Goal: Transaction & Acquisition: Obtain resource

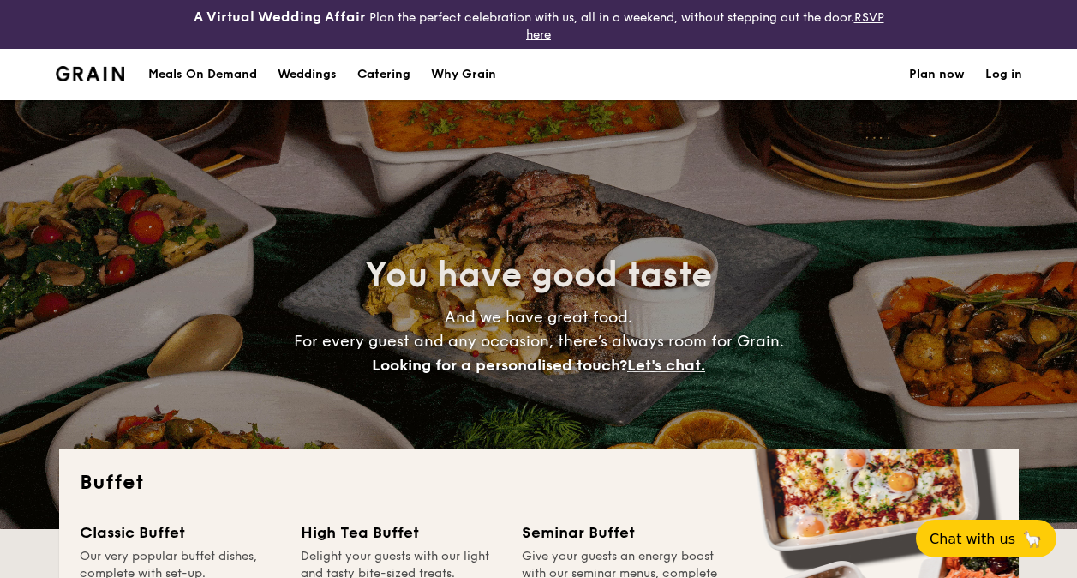
select select
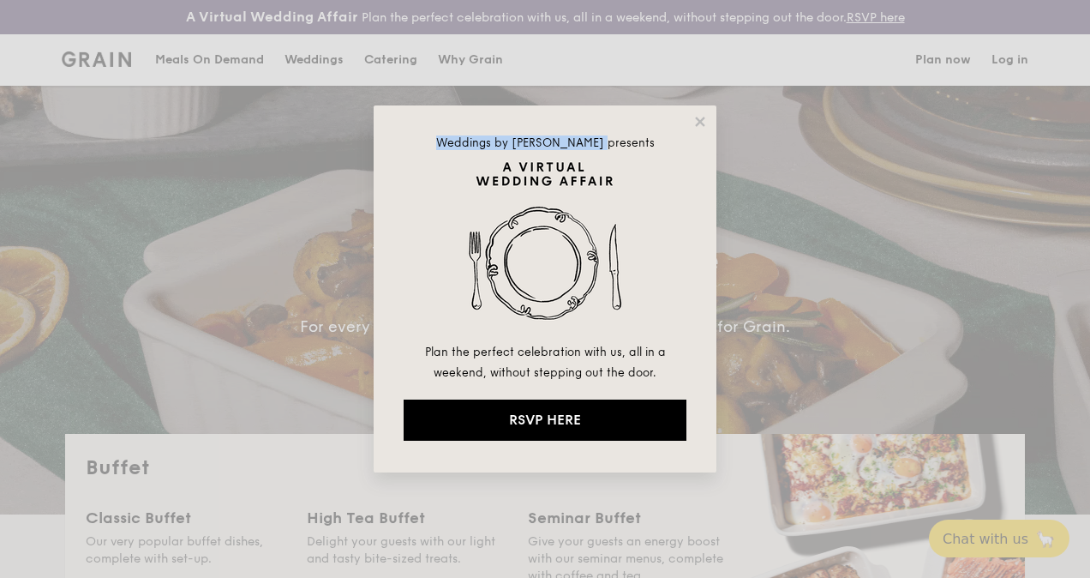
click at [714, 160] on div "Weddings by [PERSON_NAME] presents Plan the perfect celebration with us, all in…" at bounding box center [545, 289] width 1090 height 578
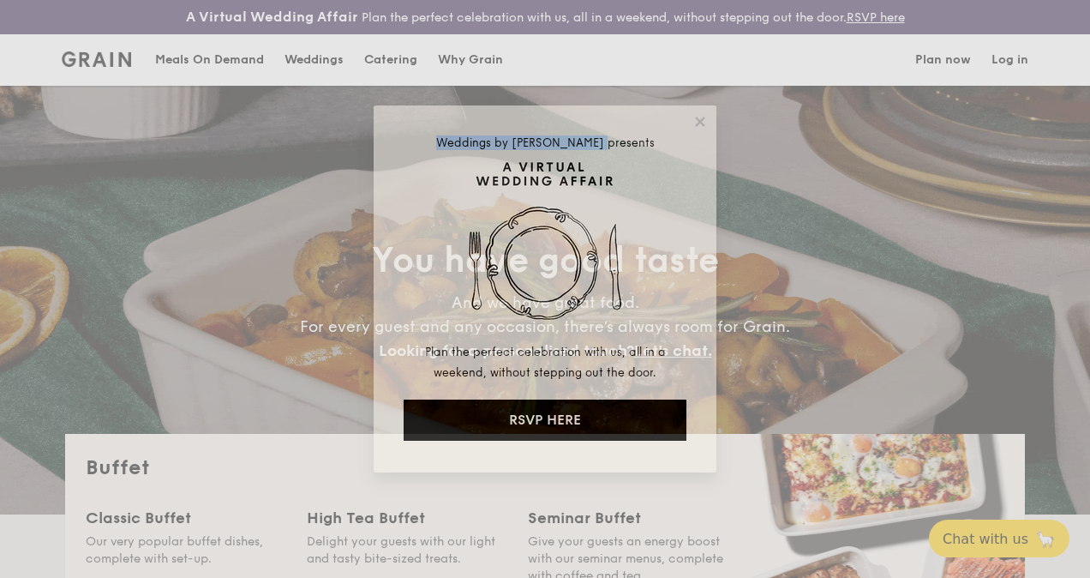
click at [713, 160] on div "Weddings by [PERSON_NAME] presents Plan the perfect celebration with us, all in…" at bounding box center [545, 288] width 343 height 367
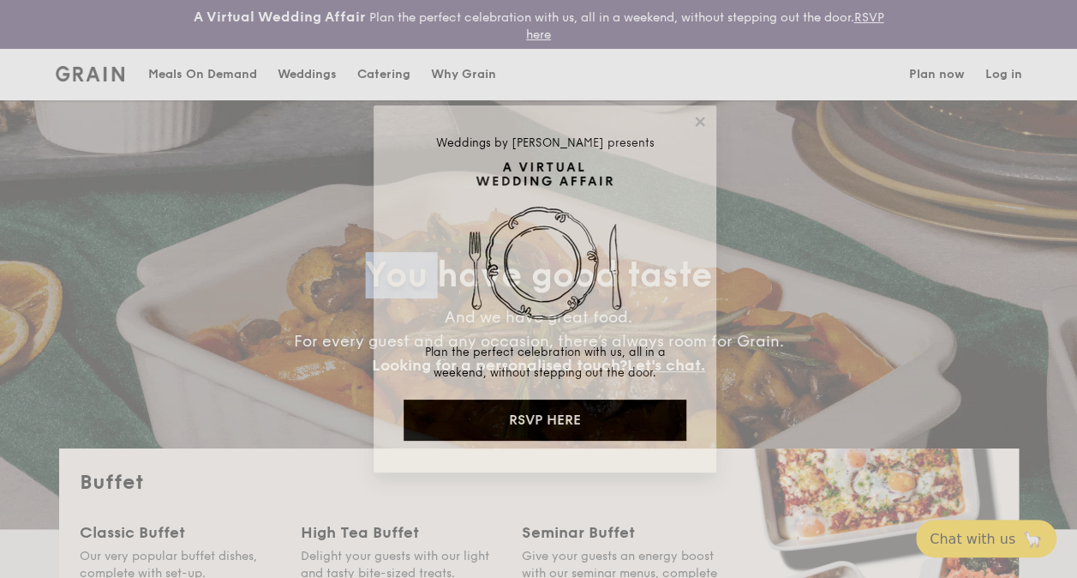
click at [713, 160] on div "You have good taste And we have great food. For every guest and any occasion, t…" at bounding box center [539, 314] width 960 height 429
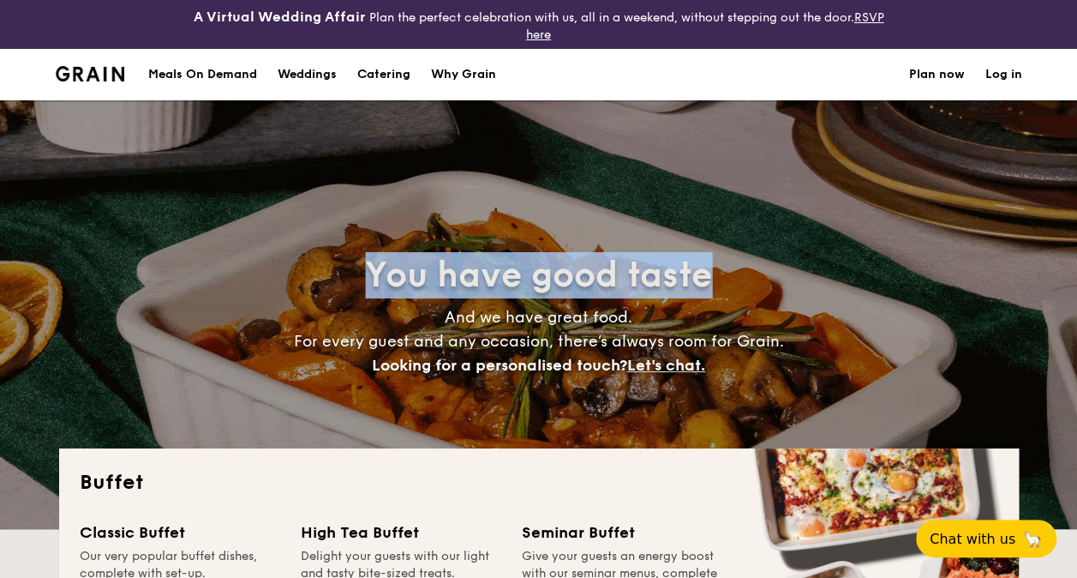
click at [713, 160] on div "You have good taste And we have great food. For every guest and any occasion, t…" at bounding box center [539, 314] width 960 height 429
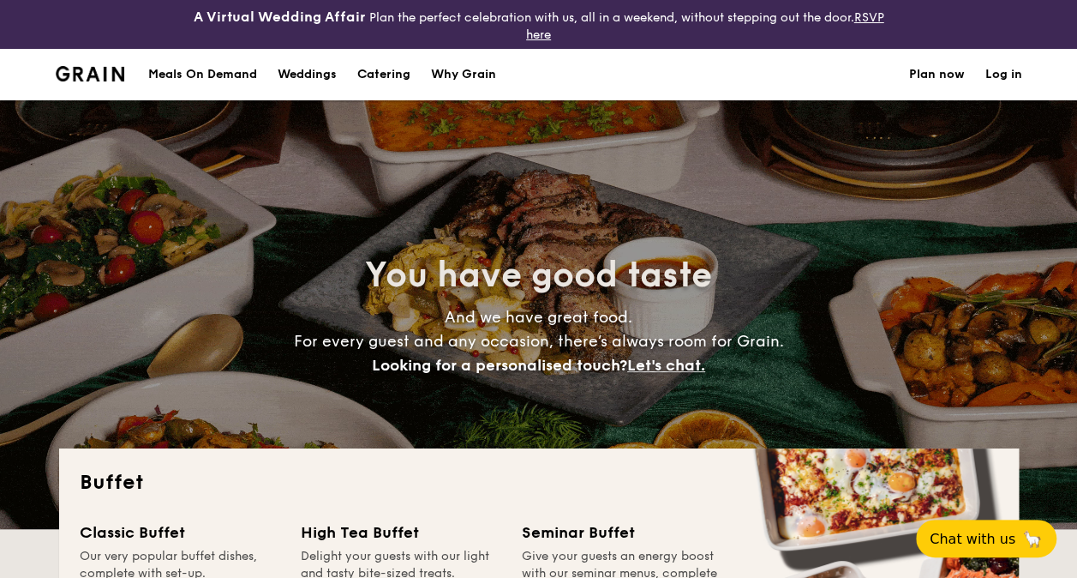
drag, startPoint x: 713, startPoint y: 160, endPoint x: 734, endPoint y: 111, distance: 53.0
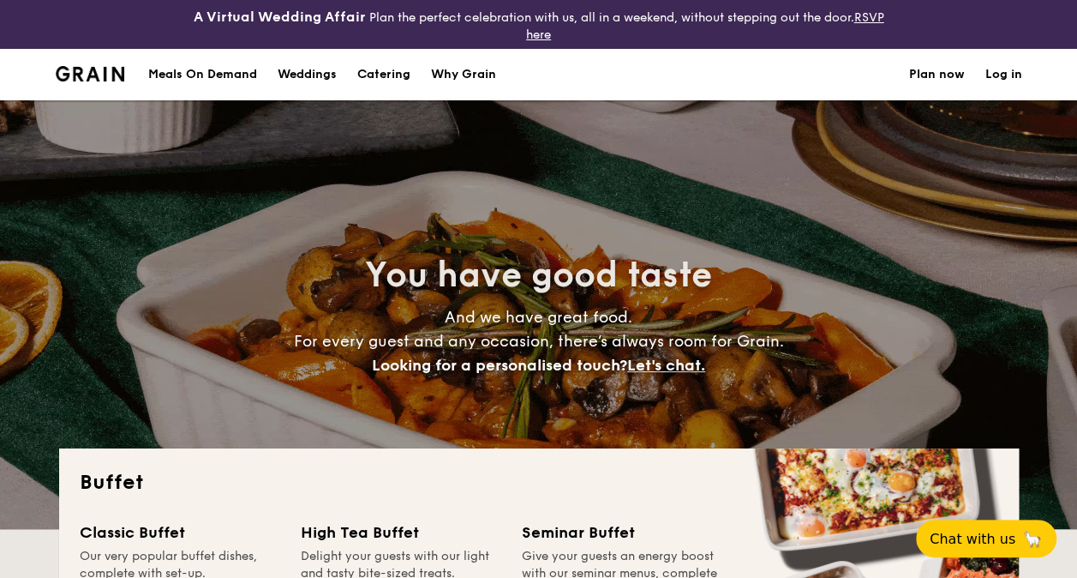
click at [713, 106] on div "You have good taste And we have great food. For every guest and any occasion, t…" at bounding box center [539, 314] width 960 height 429
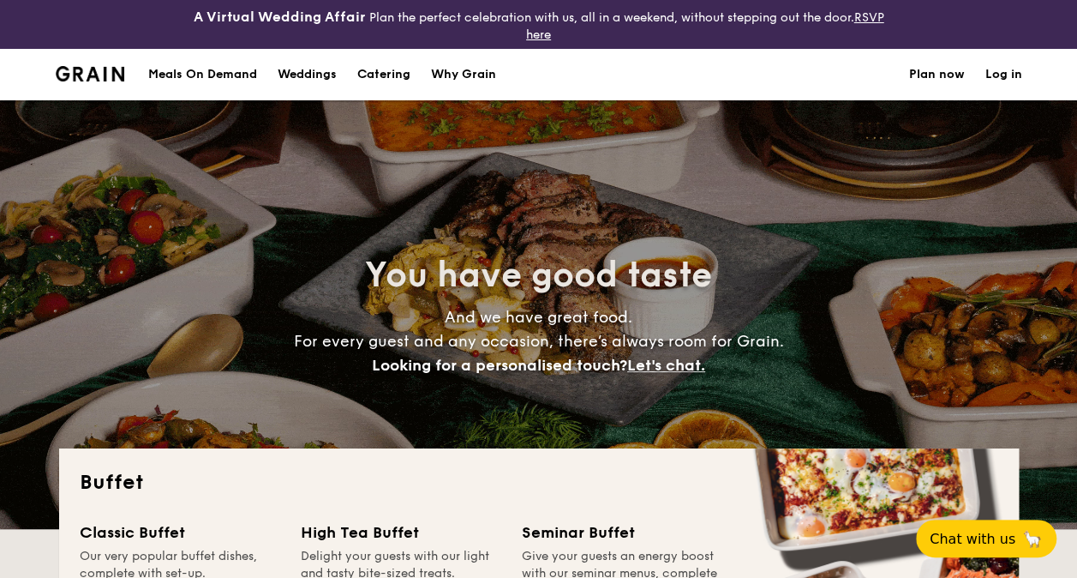
drag, startPoint x: 866, startPoint y: 103, endPoint x: 890, endPoint y: 69, distance: 41.2
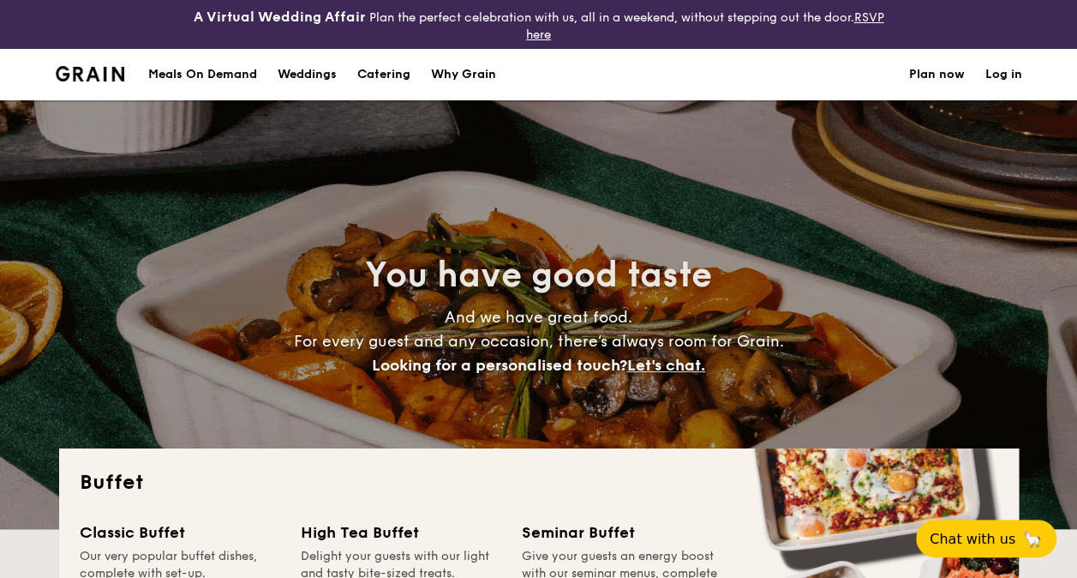
click at [888, 75] on div "Meals On Demand Weddings Catering Why Grain Plan now Log in You have good taste…" at bounding box center [538, 289] width 1077 height 480
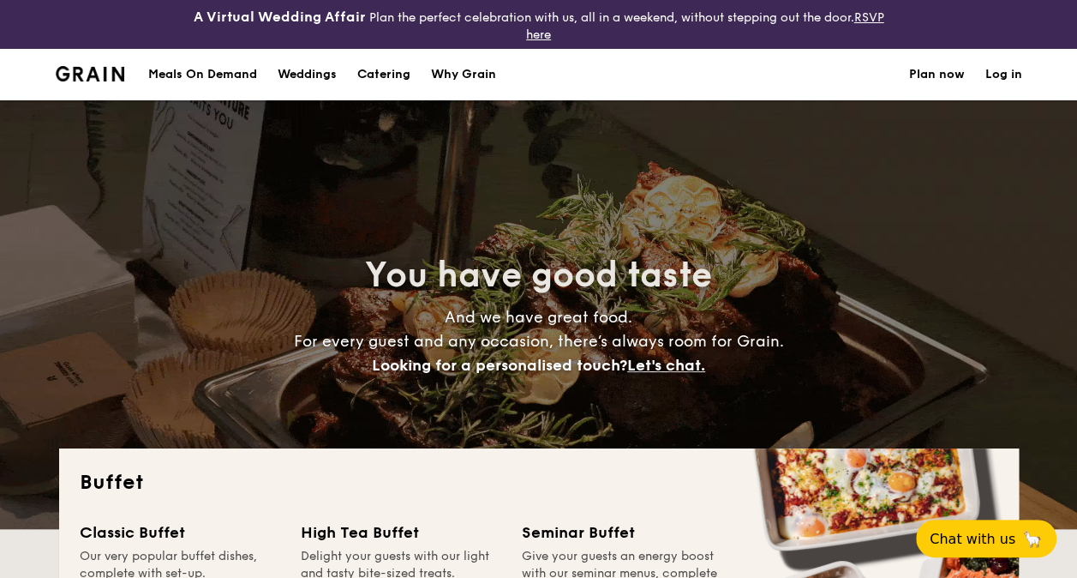
click at [149, 206] on div "You have good taste And we have great food. For every guest and any occasion, t…" at bounding box center [539, 314] width 960 height 429
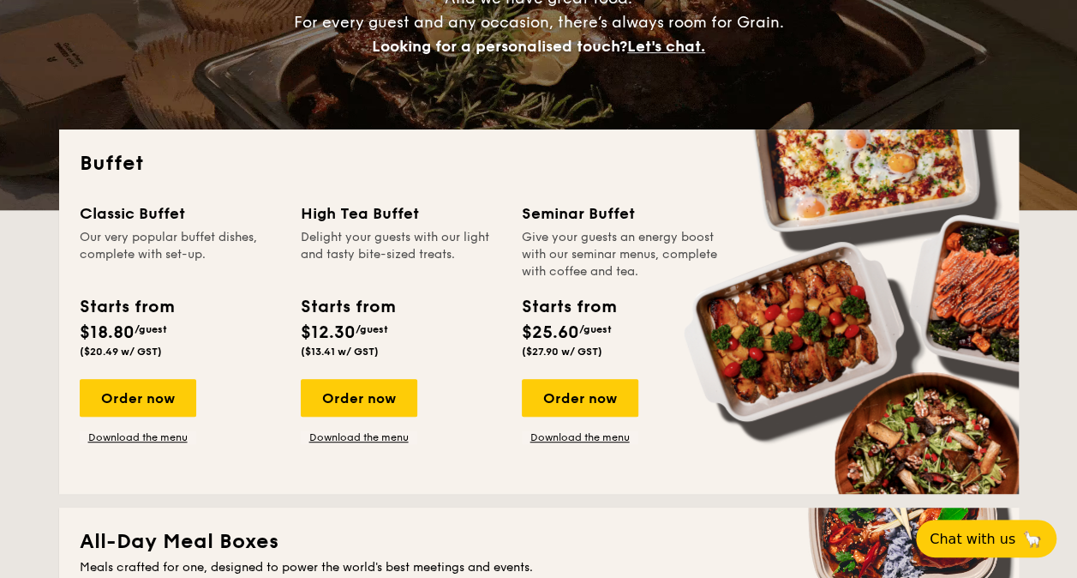
scroll to position [257, 0]
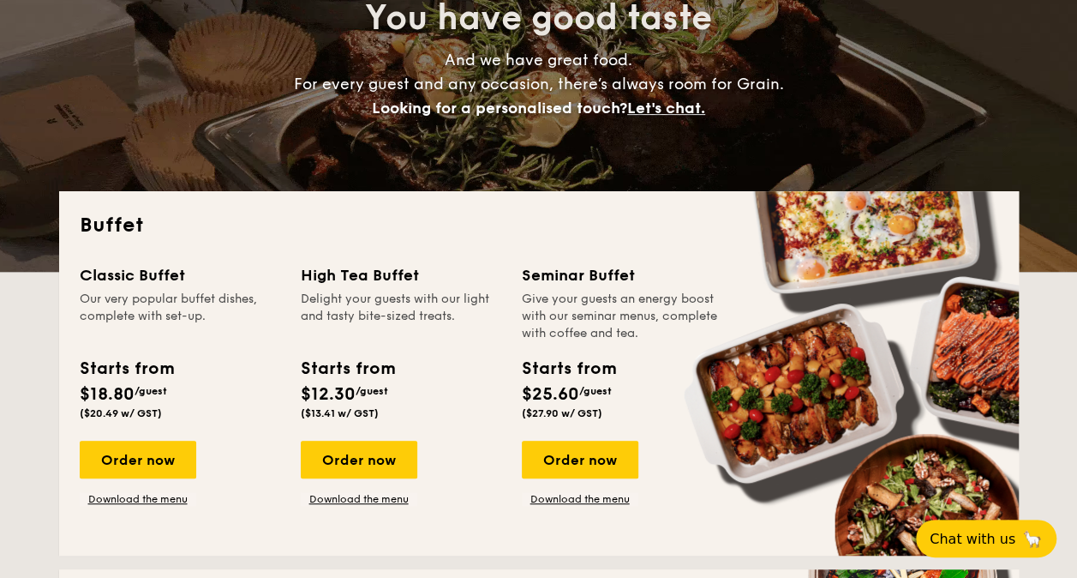
click at [258, 420] on div "Starts from $18.80 /guest ($20.49 w/ GST)" at bounding box center [180, 391] width 214 height 70
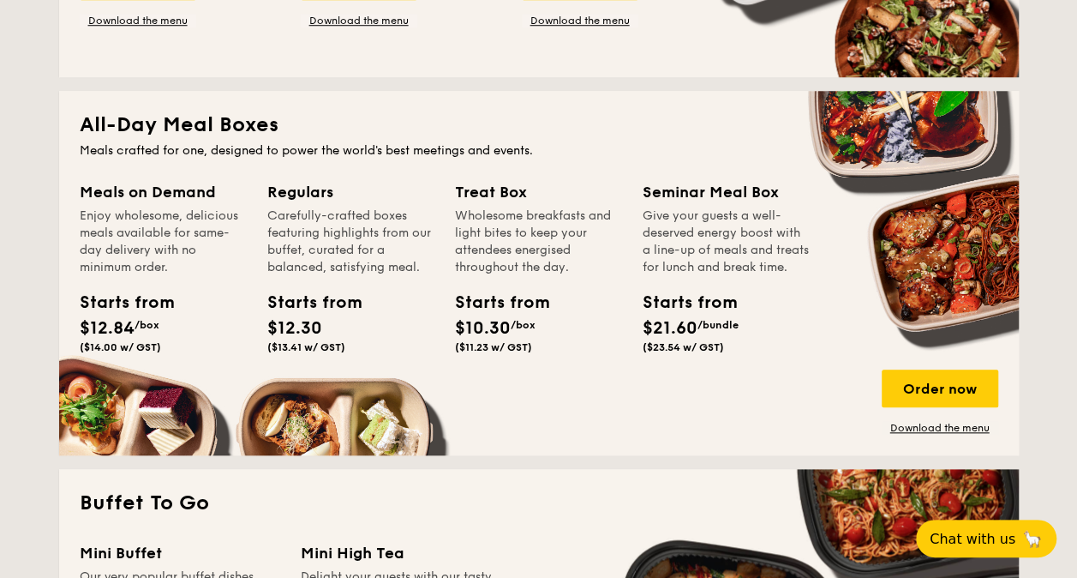
scroll to position [771, 0]
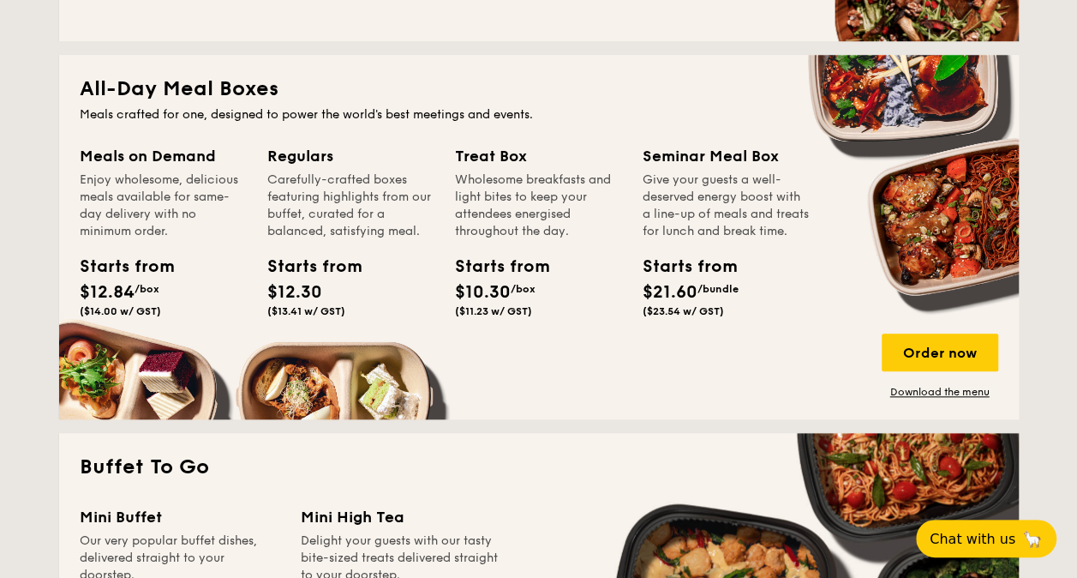
click at [142, 158] on div "Meals on Demand" at bounding box center [163, 156] width 167 height 24
drag, startPoint x: 125, startPoint y: 154, endPoint x: 111, endPoint y: 156, distance: 13.8
click at [114, 156] on div "Meals on Demand" at bounding box center [163, 156] width 167 height 24
drag, startPoint x: 111, startPoint y: 156, endPoint x: 184, endPoint y: 243, distance: 113.8
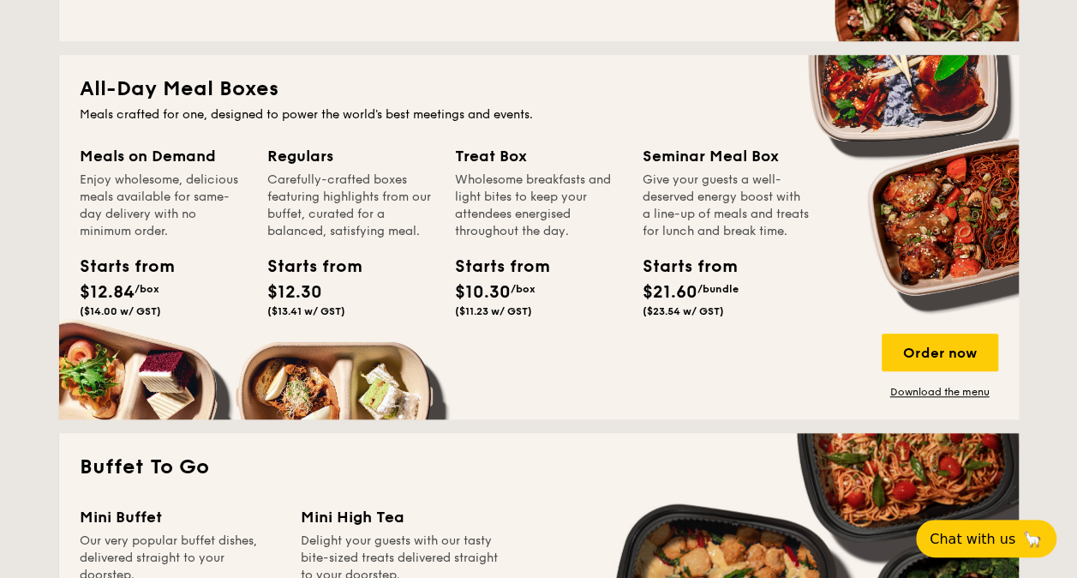
click at [184, 243] on div "Meals on Demand Enjoy wholesome, delicious meals available for same-day deliver…" at bounding box center [163, 234] width 167 height 180
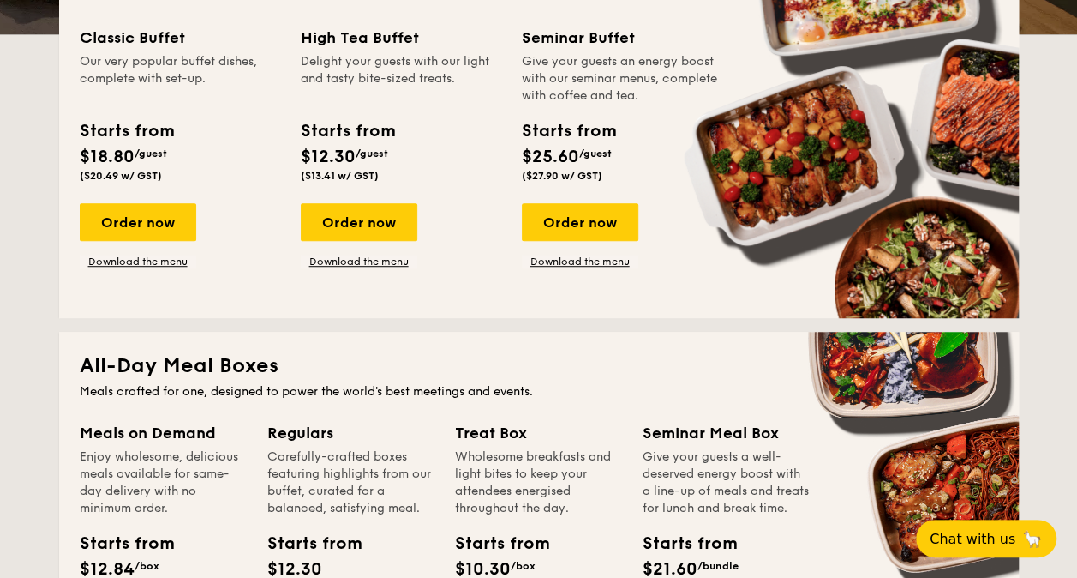
scroll to position [429, 0]
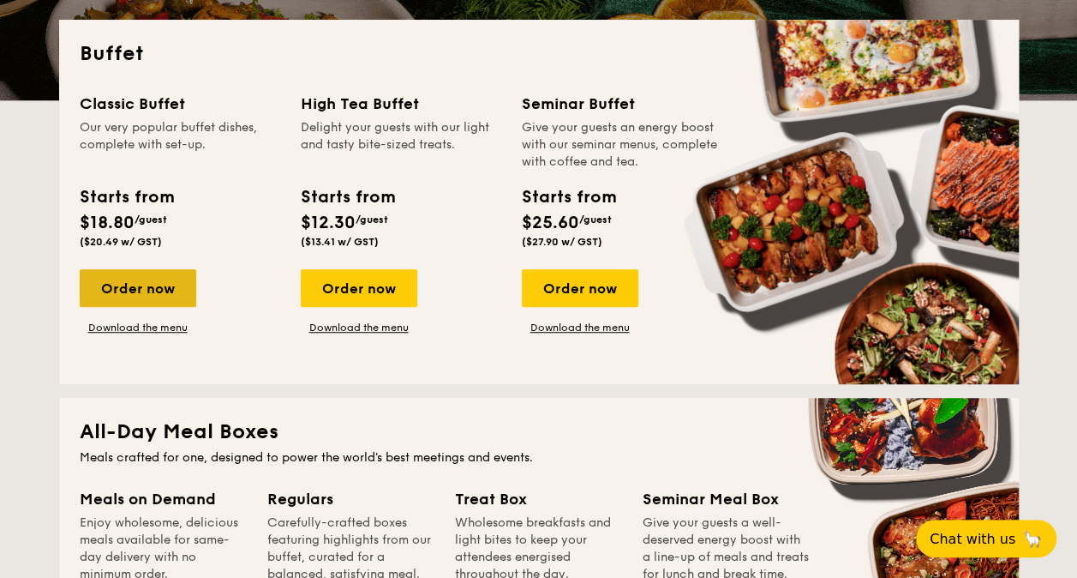
click at [182, 271] on div "Order now" at bounding box center [138, 288] width 117 height 38
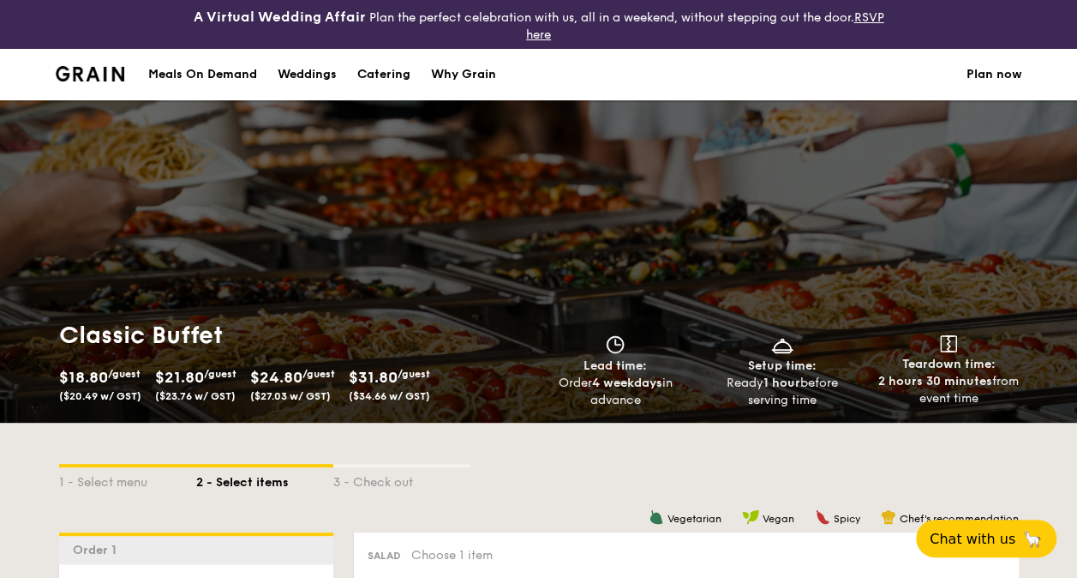
click at [375, 70] on div "Catering" at bounding box center [383, 74] width 53 height 51
select select
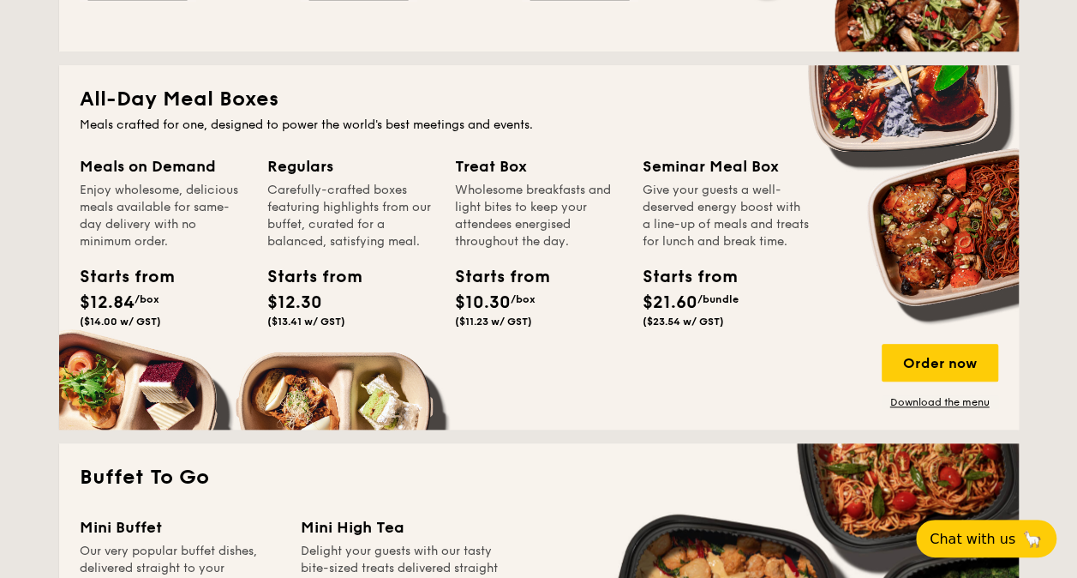
scroll to position [857, 0]
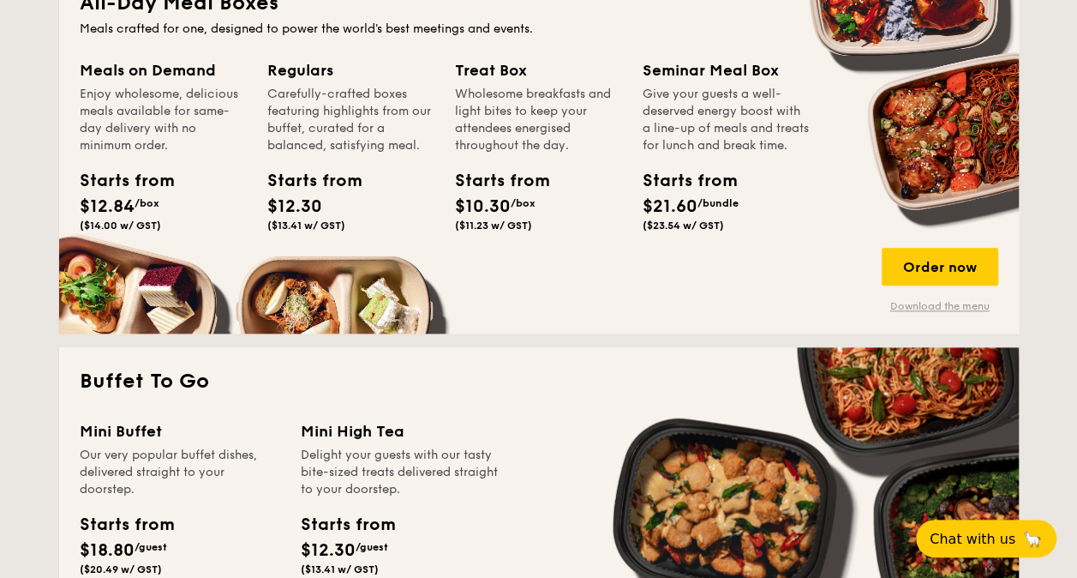
click at [986, 309] on link "Download the menu" at bounding box center [940, 306] width 117 height 14
